Goal: Navigation & Orientation: Find specific page/section

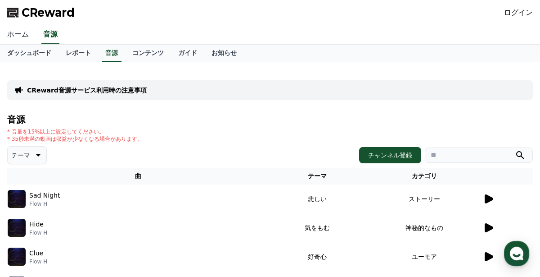
click at [27, 37] on link "ホーム" at bounding box center [18, 34] width 36 height 19
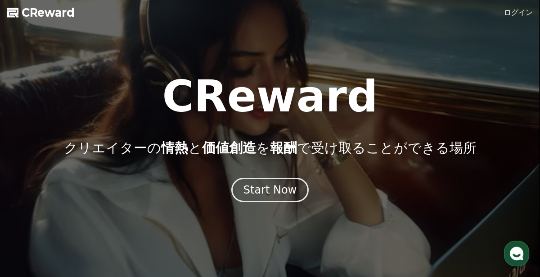
click at [516, 14] on link "ログイン" at bounding box center [518, 12] width 29 height 11
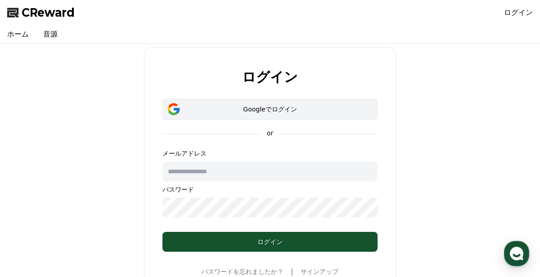
click at [315, 112] on div "Googleでログイン" at bounding box center [270, 108] width 189 height 9
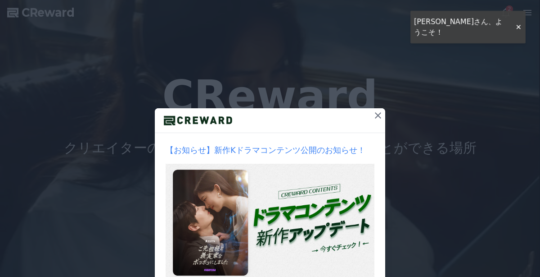
click at [376, 114] on icon at bounding box center [378, 115] width 11 height 11
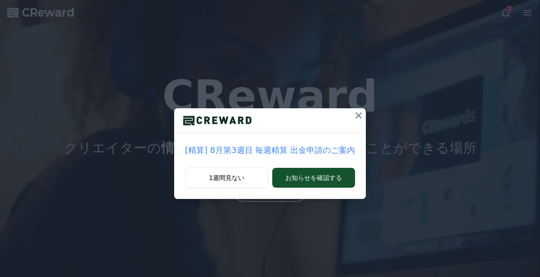
click at [356, 114] on icon at bounding box center [359, 115] width 6 height 6
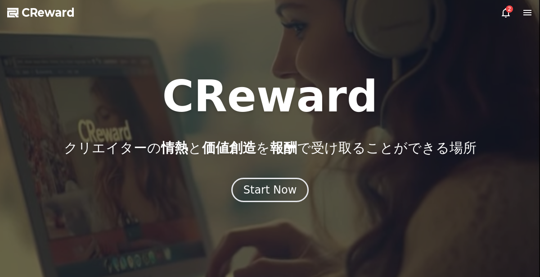
click at [528, 13] on icon at bounding box center [528, 12] width 8 height 5
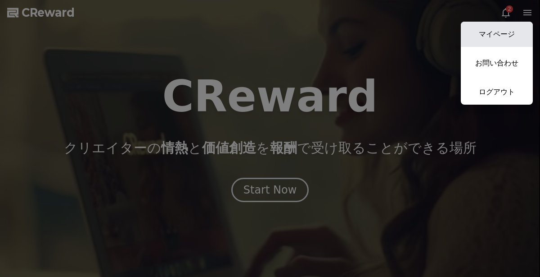
click at [499, 31] on link "マイページ" at bounding box center [497, 34] width 72 height 25
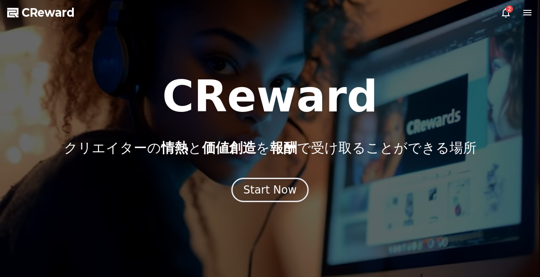
click at [531, 14] on icon at bounding box center [527, 12] width 11 height 11
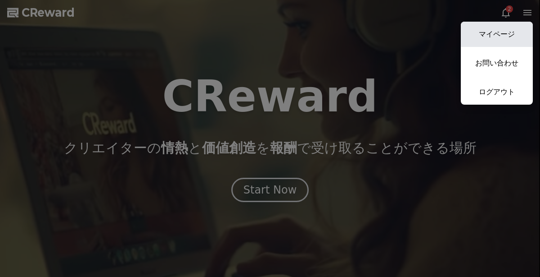
click at [499, 36] on link "マイページ" at bounding box center [497, 34] width 72 height 25
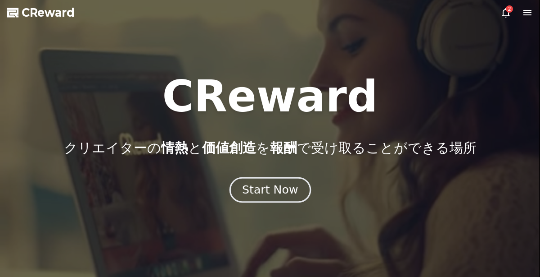
click at [276, 194] on div "Start Now" at bounding box center [270, 189] width 56 height 15
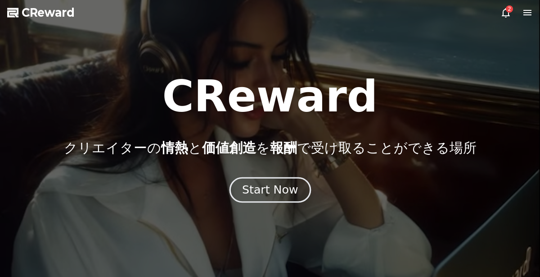
click at [276, 194] on div "Start Now" at bounding box center [270, 189] width 56 height 15
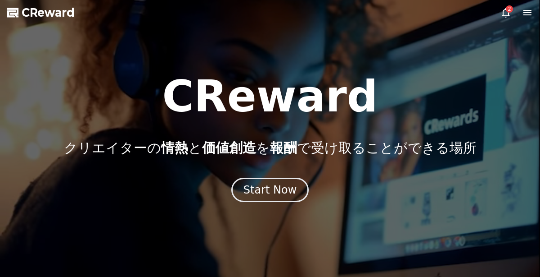
click at [531, 14] on icon at bounding box center [527, 12] width 11 height 11
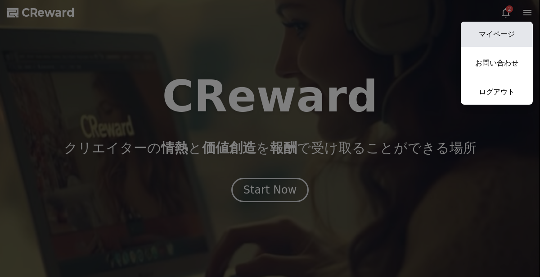
click at [499, 25] on link "マイページ" at bounding box center [497, 34] width 72 height 25
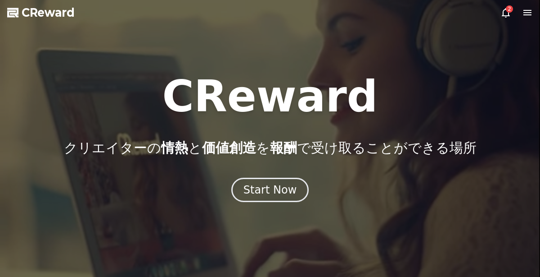
click at [506, 12] on icon at bounding box center [506, 12] width 11 height 11
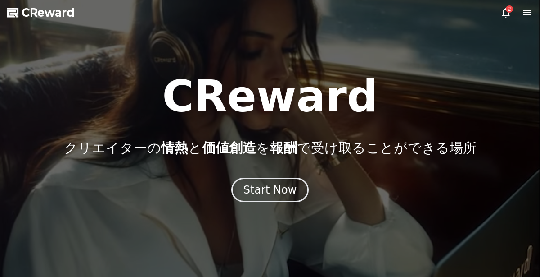
click at [506, 12] on icon at bounding box center [506, 12] width 11 height 11
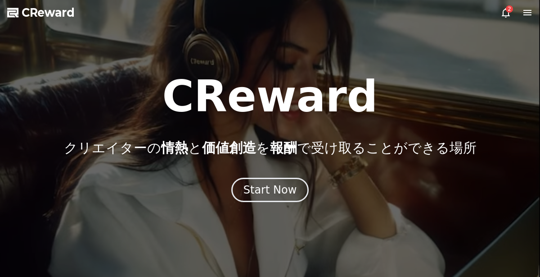
click at [506, 12] on icon at bounding box center [506, 12] width 11 height 11
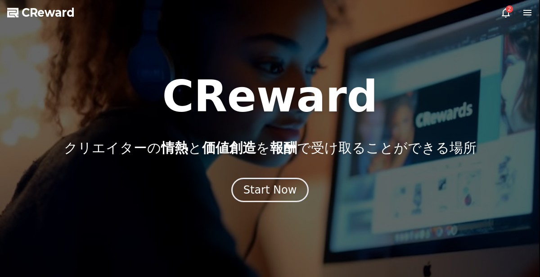
click at [506, 12] on icon at bounding box center [506, 12] width 11 height 11
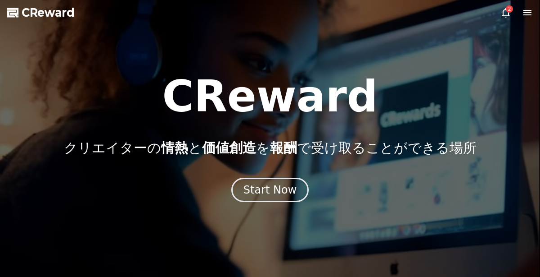
click at [506, 12] on icon at bounding box center [506, 12] width 11 height 11
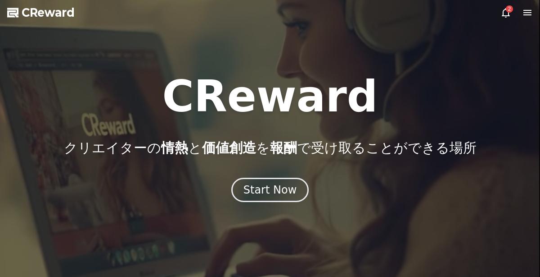
click at [507, 14] on icon at bounding box center [506, 12] width 11 height 11
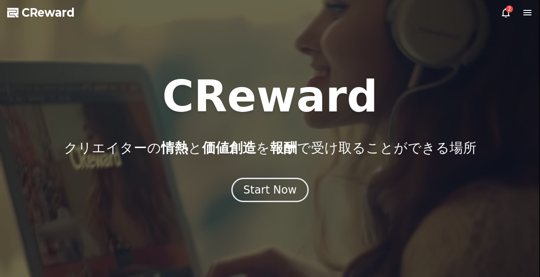
click at [507, 14] on icon at bounding box center [506, 12] width 11 height 11
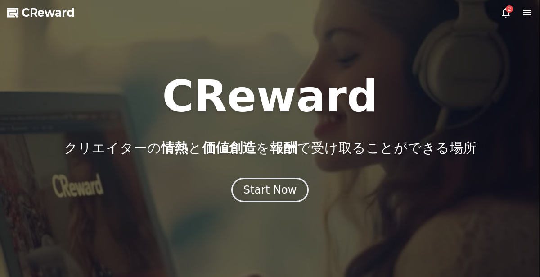
click at [507, 14] on icon at bounding box center [506, 12] width 11 height 11
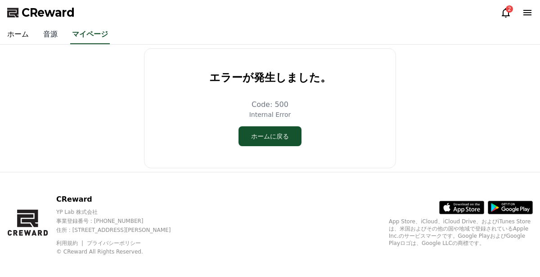
click at [52, 36] on link "音源" at bounding box center [50, 34] width 29 height 19
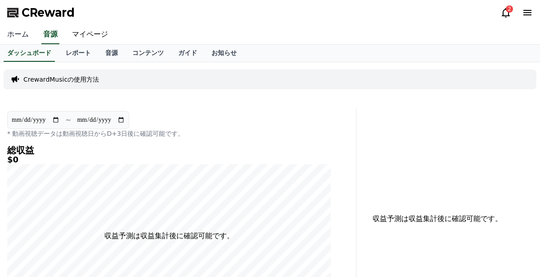
click at [23, 34] on link "ホーム" at bounding box center [18, 34] width 36 height 19
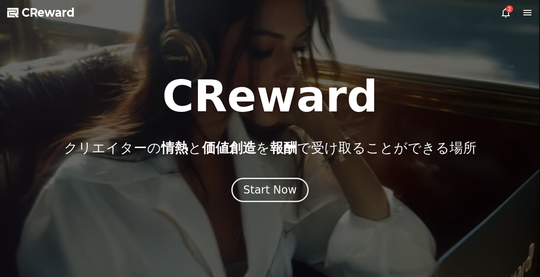
click at [525, 14] on icon at bounding box center [527, 12] width 11 height 11
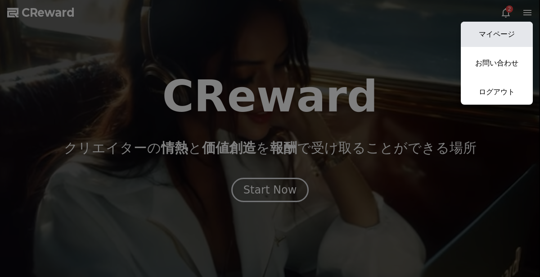
click at [492, 29] on link "マイページ" at bounding box center [497, 34] width 72 height 25
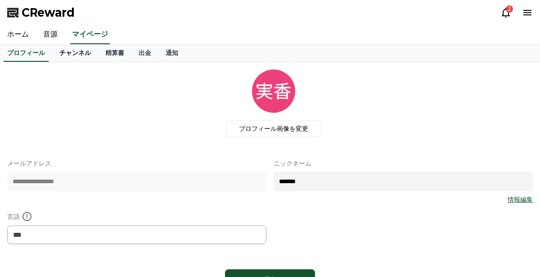
click at [91, 53] on link "チャンネル" at bounding box center [75, 53] width 46 height 17
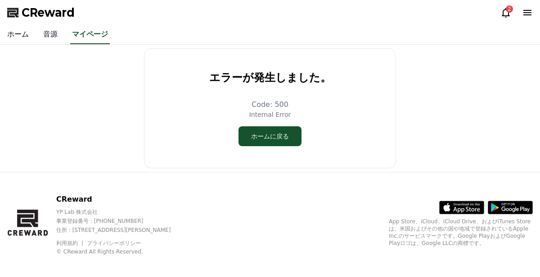
click at [49, 33] on link "音源" at bounding box center [50, 34] width 29 height 19
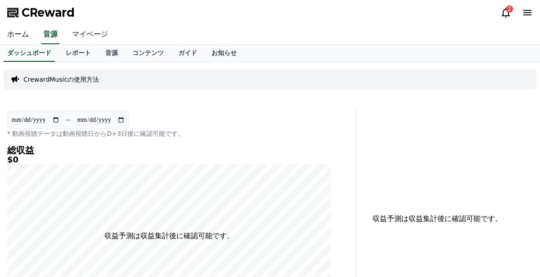
click at [98, 34] on link "マイページ" at bounding box center [90, 34] width 50 height 19
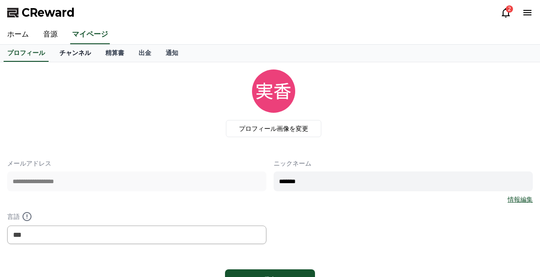
click at [78, 50] on link "チャンネル" at bounding box center [75, 53] width 46 height 17
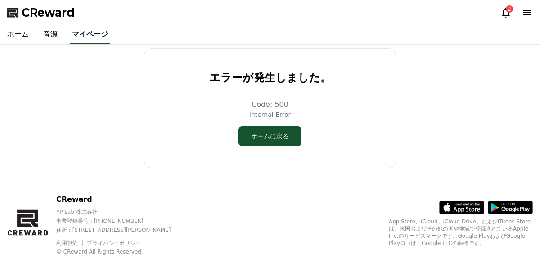
click at [83, 36] on link "マイページ" at bounding box center [90, 34] width 40 height 19
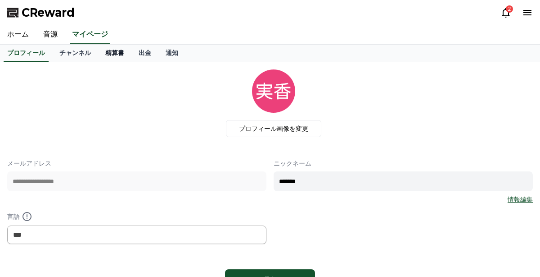
click at [125, 52] on link "精算書" at bounding box center [114, 53] width 33 height 17
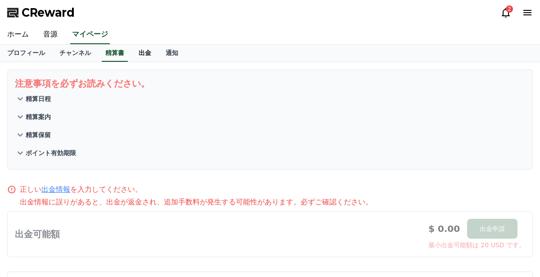
click at [149, 56] on link "出金" at bounding box center [145, 53] width 27 height 17
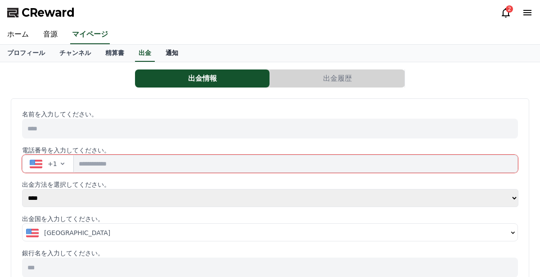
click at [169, 55] on link "通知" at bounding box center [172, 53] width 27 height 17
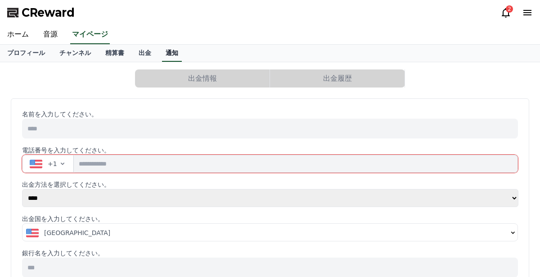
click at [169, 55] on link "通知" at bounding box center [172, 53] width 20 height 17
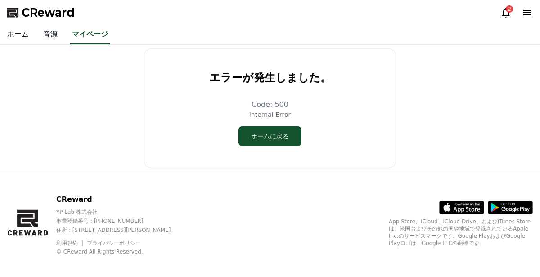
click at [51, 37] on link "音源" at bounding box center [50, 34] width 29 height 19
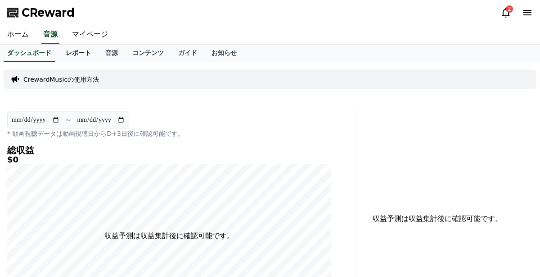
click at [73, 53] on link "レポート" at bounding box center [79, 53] width 40 height 17
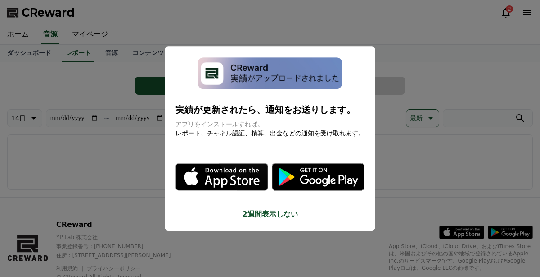
click at [389, 200] on button "close modal" at bounding box center [270, 138] width 540 height 277
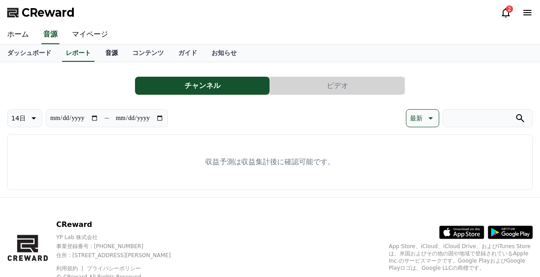
click at [107, 49] on link "音源" at bounding box center [111, 53] width 27 height 17
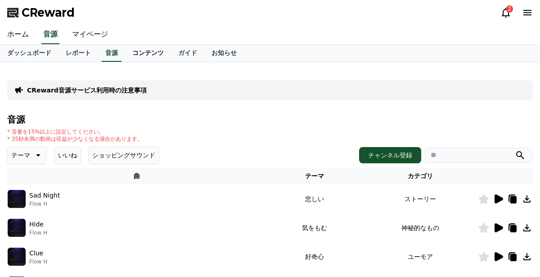
click at [148, 52] on link "コンテンツ" at bounding box center [148, 53] width 46 height 17
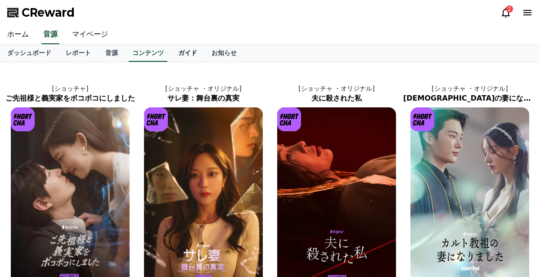
click at [193, 51] on link "ガイド" at bounding box center [187, 53] width 33 height 17
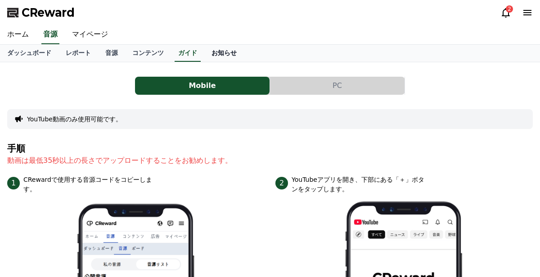
click at [224, 54] on link "お知らせ" at bounding box center [224, 53] width 40 height 17
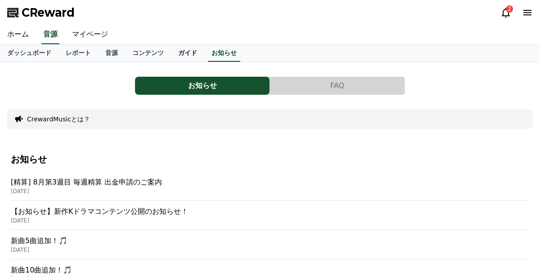
click at [186, 50] on link "ガイド" at bounding box center [187, 53] width 33 height 17
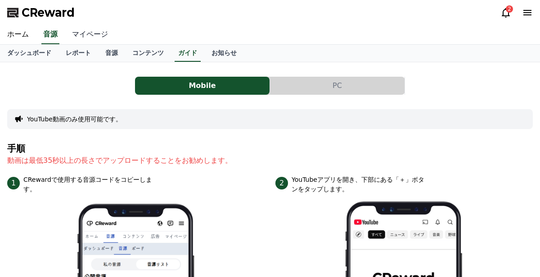
click at [80, 33] on link "マイページ" at bounding box center [90, 34] width 50 height 19
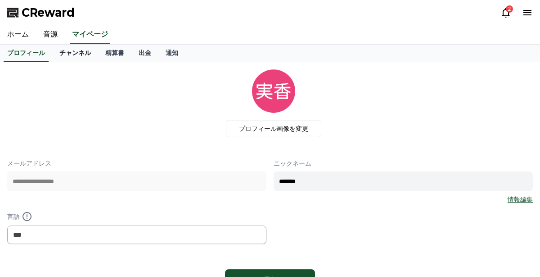
click at [72, 54] on link "チャンネル" at bounding box center [75, 53] width 46 height 17
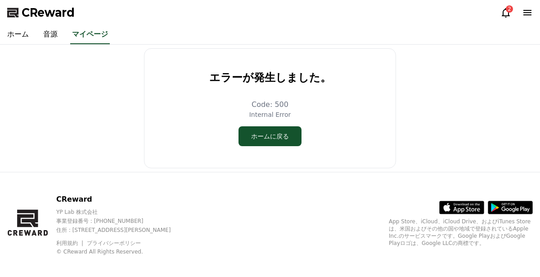
click at [506, 11] on icon at bounding box center [506, 12] width 11 height 11
